Goal: Complete application form: Complete application form

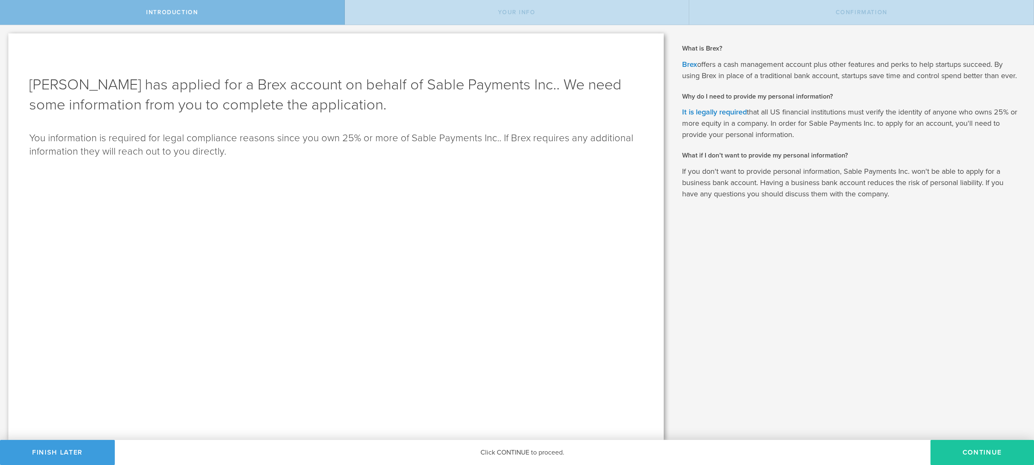
click at [991, 453] on button "Continue" at bounding box center [983, 452] width 104 height 25
type input "[PERSON_NAME]"
select select "string:SSN"
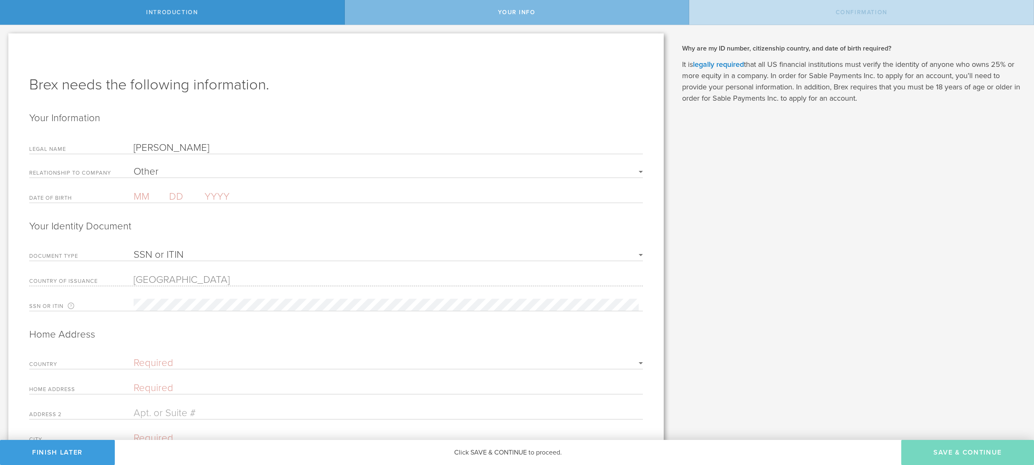
click at [144, 196] on input "text" at bounding box center [151, 196] width 35 height 12
type input "06"
type input "19"
type input "1968"
click at [134, 253] on select "SSN or ITIN Passport" at bounding box center [388, 255] width 509 height 10
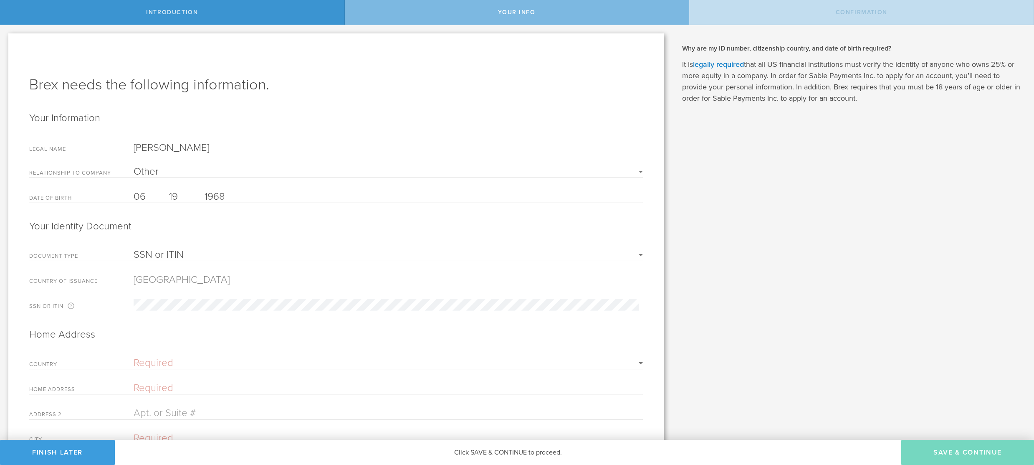
click at [134, 250] on select "SSN or ITIN Passport" at bounding box center [388, 255] width 509 height 10
click at [204, 252] on select "SSN or ITIN Passport" at bounding box center [388, 255] width 509 height 10
click at [134, 250] on select "SSN or ITIN Passport" at bounding box center [388, 255] width 509 height 10
click at [72, 255] on label "Document Type" at bounding box center [81, 256] width 104 height 7
click at [653, 331] on div "Brex needs the following information. Your Information Legal Name Debjit Sakar …" at bounding box center [335, 285] width 655 height 505
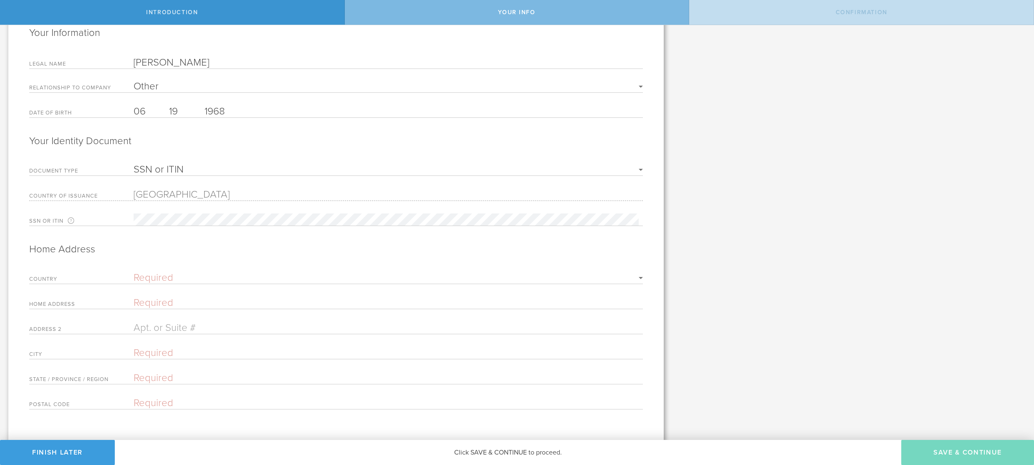
scroll to position [99, 0]
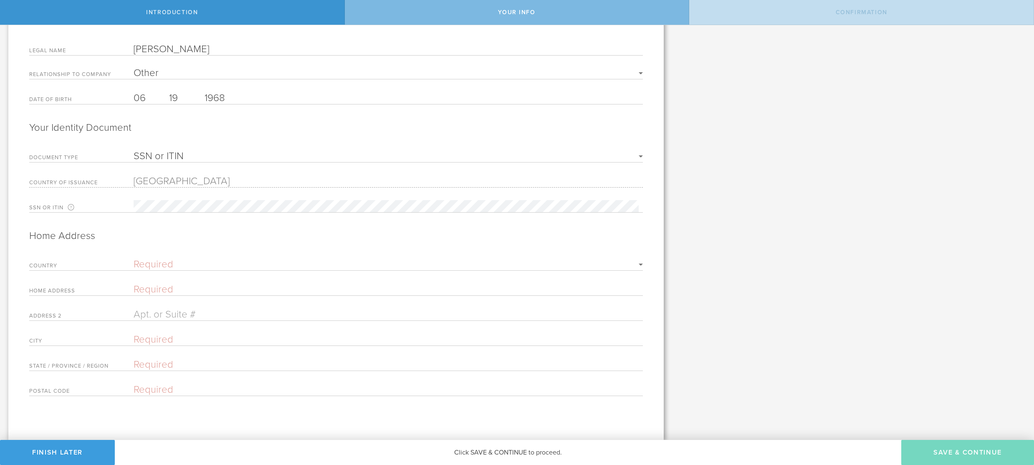
click at [147, 265] on select "Required United States of America Afghanistan Albania Algeria American Samoa An…" at bounding box center [388, 264] width 509 height 10
select select "string:US"
click at [134, 261] on select "Required United States of America Afghanistan Albania Algeria American Samoa An…" at bounding box center [388, 264] width 509 height 10
click at [147, 291] on input "text" at bounding box center [388, 290] width 509 height 12
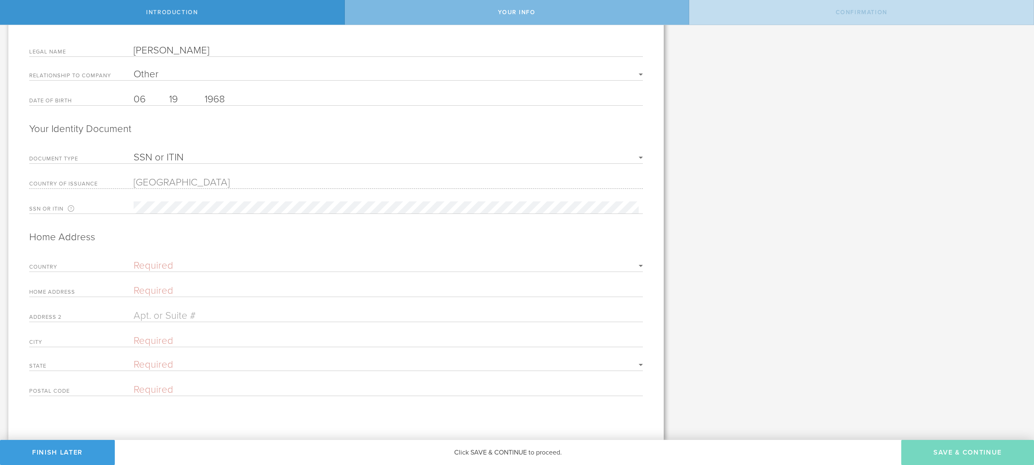
type input "5797 Algonquin Way"
type input "San Jose"
select select "string:CA"
type input "95138"
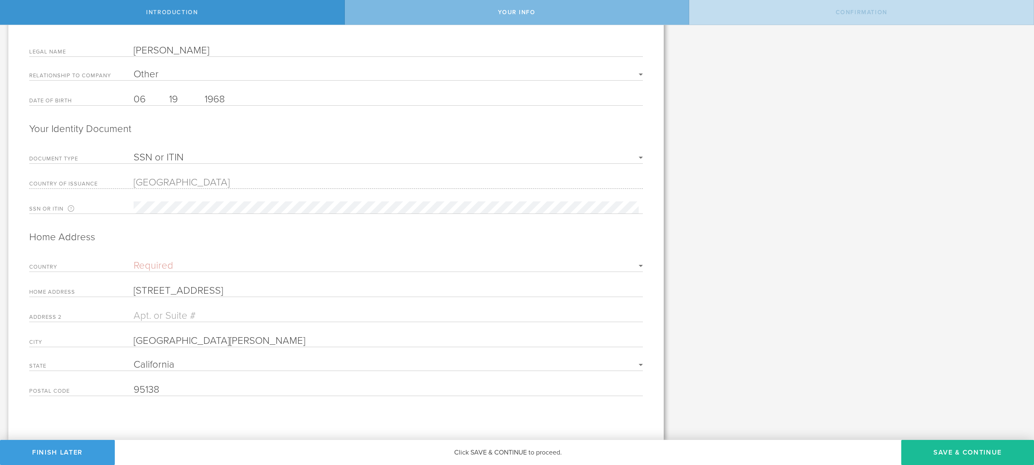
click at [656, 353] on div "Brex needs the following information. Your Information Legal Name Debjit Sakar …" at bounding box center [335, 187] width 655 height 503
click at [981, 446] on button "Save & Continue" at bounding box center [967, 452] width 133 height 25
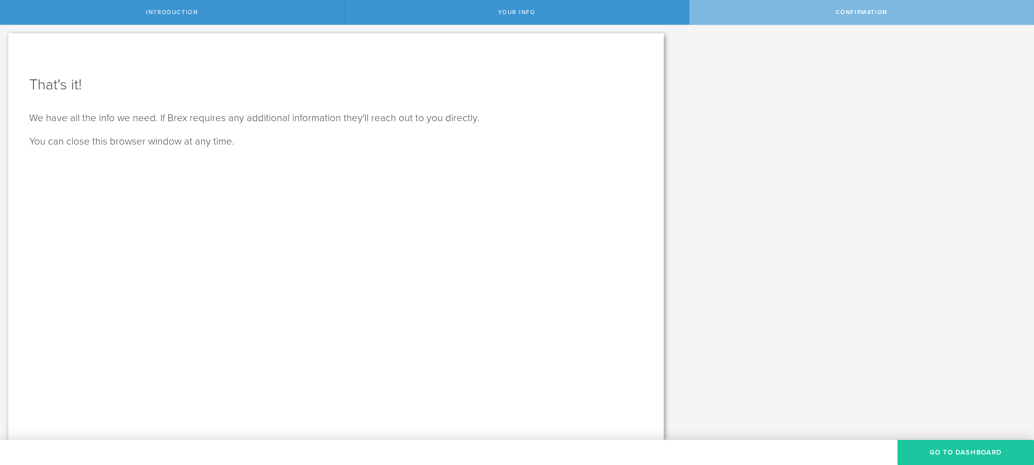
click at [966, 450] on button "Go to Dashboard" at bounding box center [966, 452] width 137 height 25
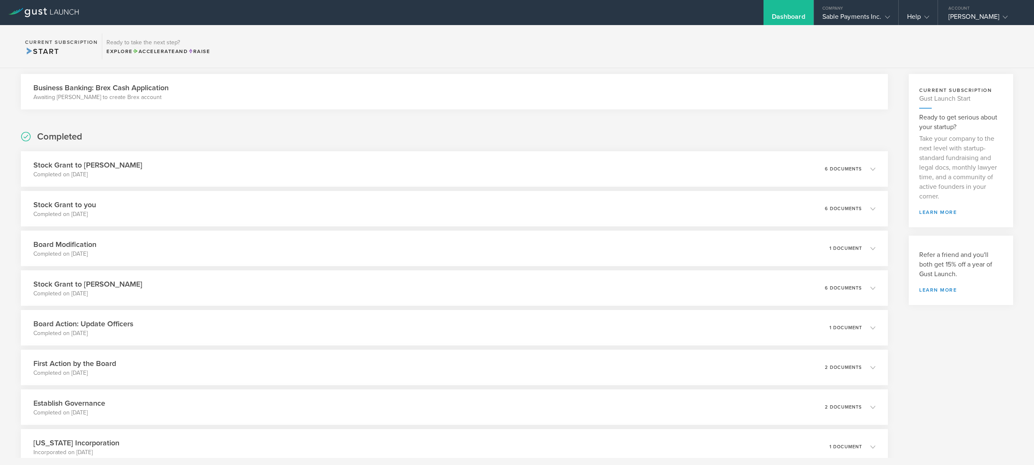
scroll to position [58, 0]
click at [141, 90] on h3 "Business Banking: Brex Cash Application" at bounding box center [100, 86] width 135 height 11
click at [52, 86] on h3 "Business Banking: Brex Cash Application" at bounding box center [100, 86] width 135 height 11
click at [41, 53] on span "Start" at bounding box center [42, 51] width 34 height 9
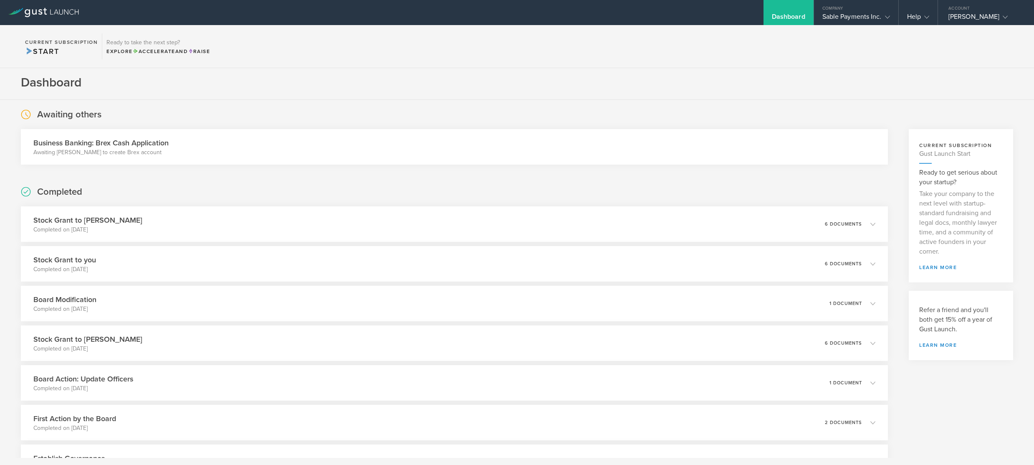
scroll to position [0, 0]
click at [121, 154] on p "Awaiting [PERSON_NAME] to create Brex account" at bounding box center [100, 154] width 135 height 8
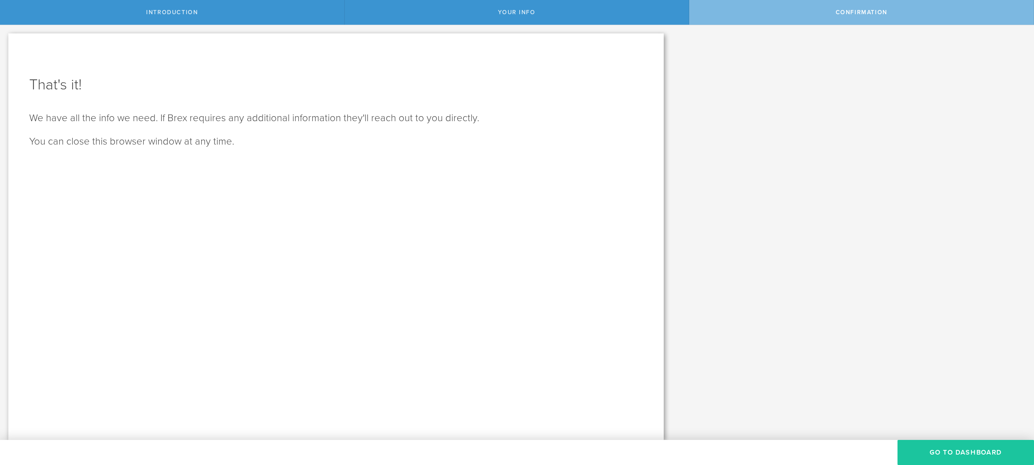
click at [963, 447] on button "Go to Dashboard" at bounding box center [966, 452] width 137 height 25
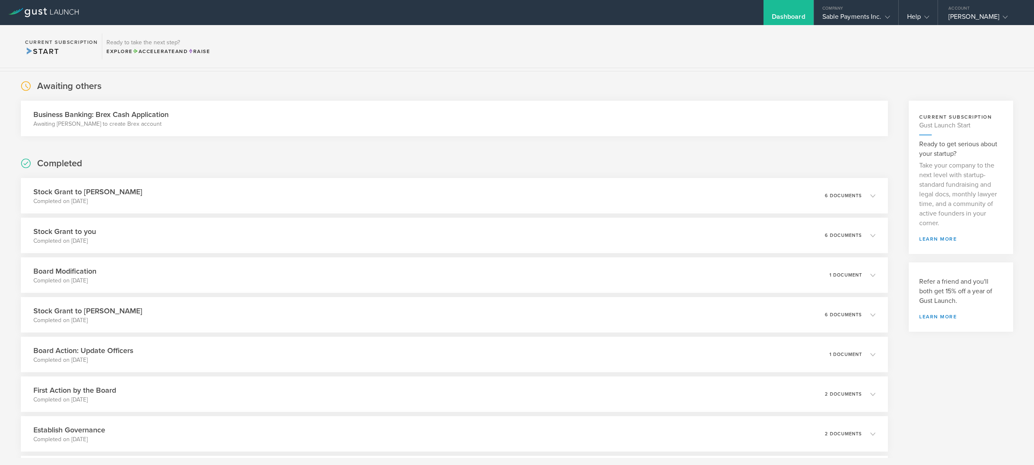
scroll to position [47, 0]
